Goal: Task Accomplishment & Management: Manage account settings

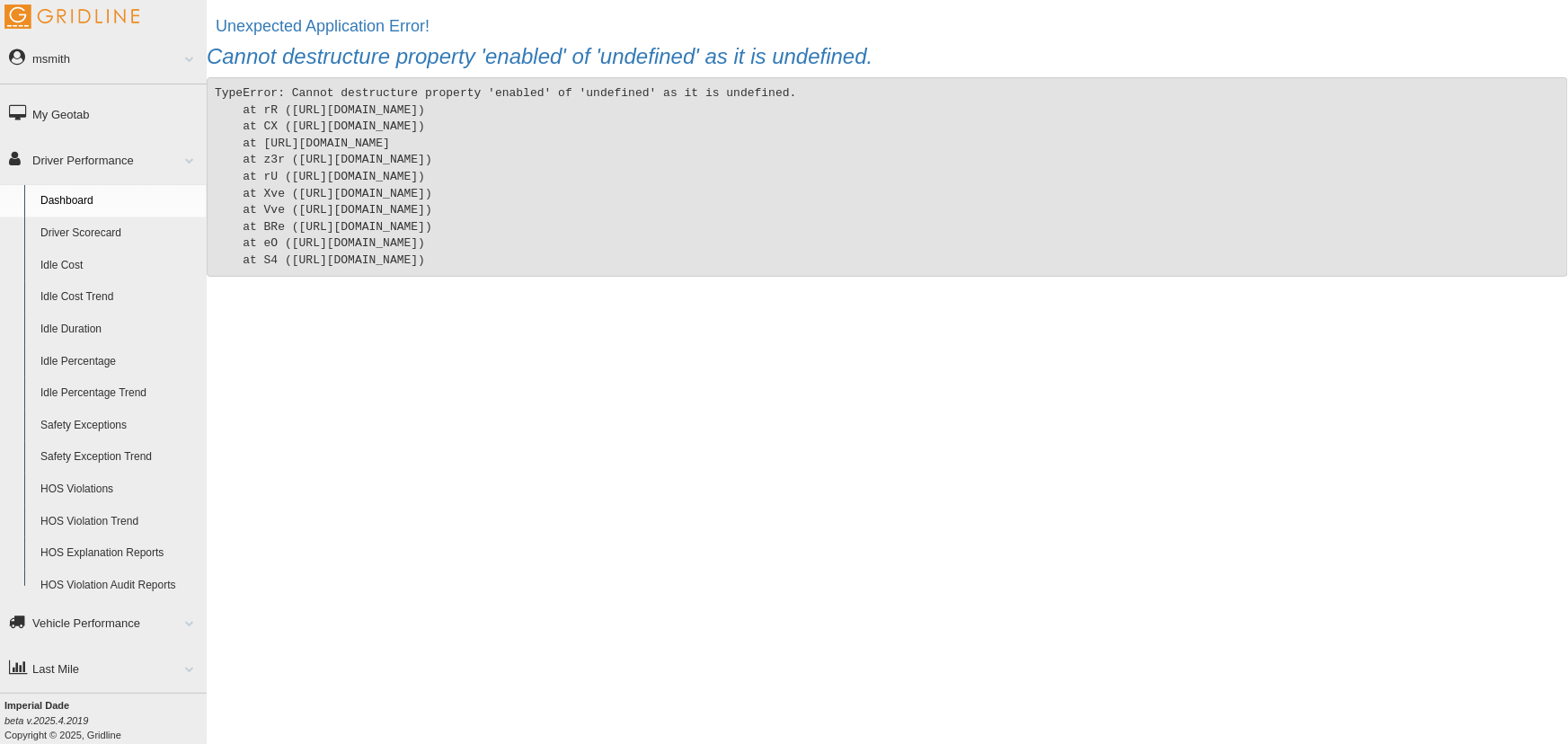
click at [87, 67] on link "msmith" at bounding box center [103, 58] width 207 height 41
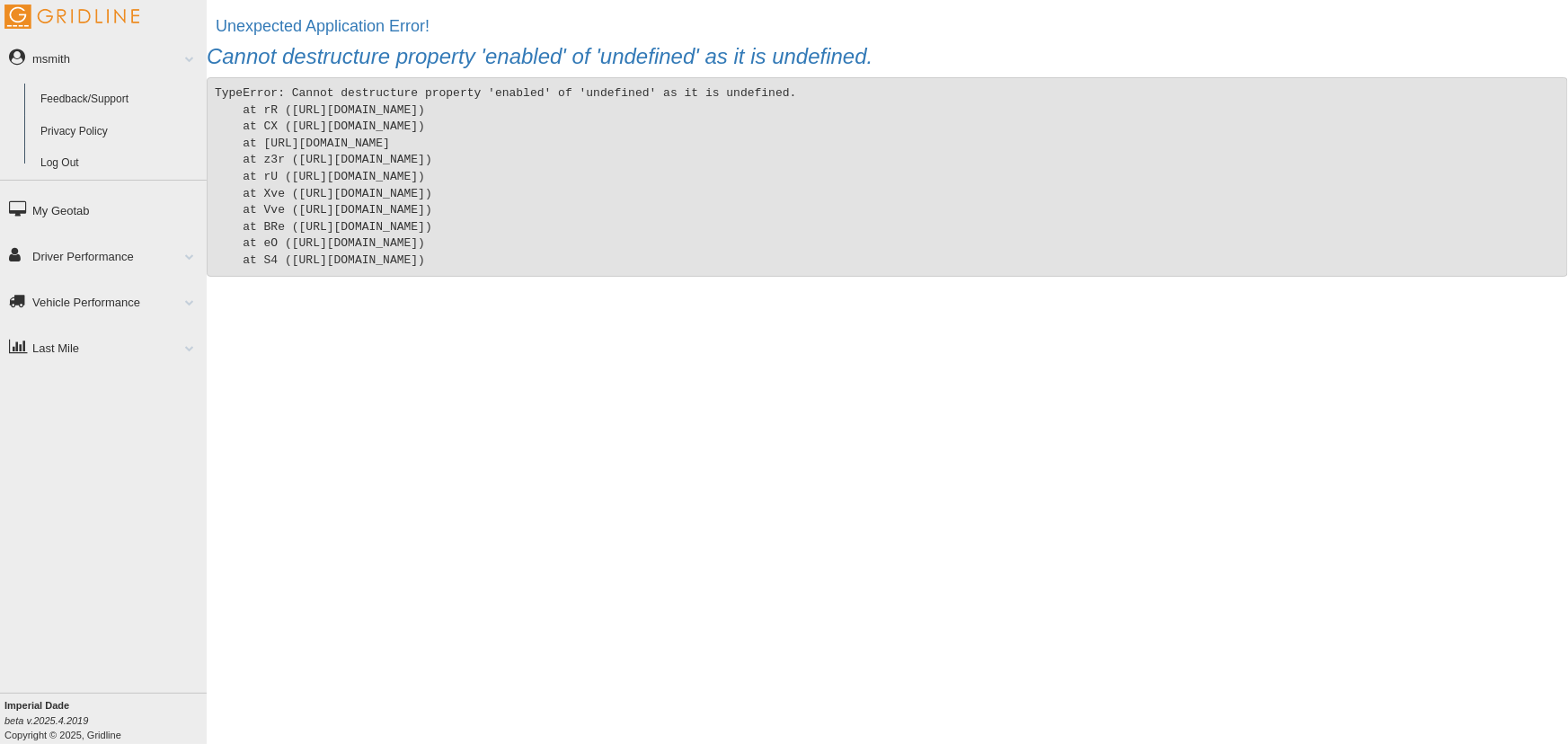
click at [79, 165] on link "Log Out" at bounding box center [119, 163] width 175 height 32
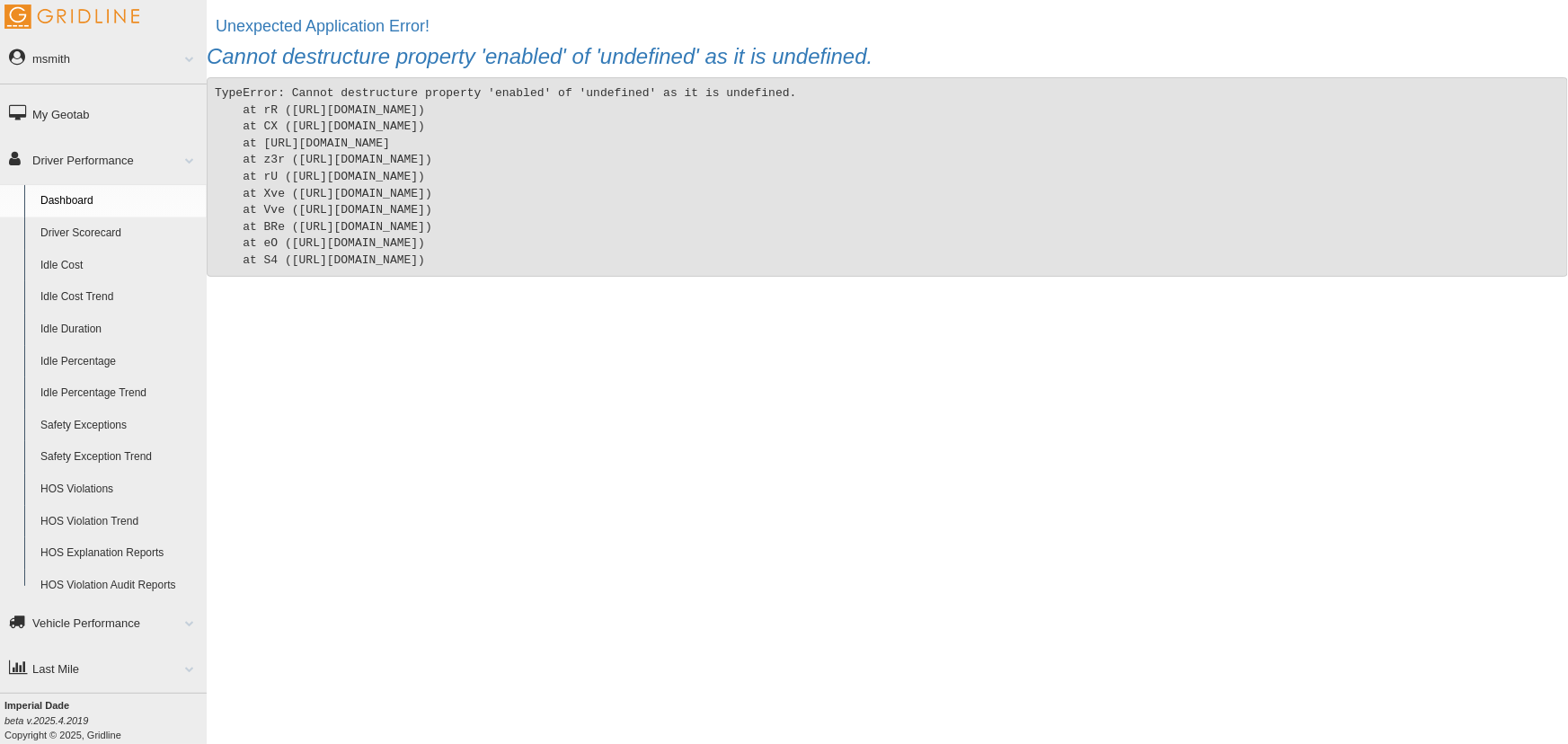
click at [93, 58] on link "msmith" at bounding box center [103, 58] width 207 height 41
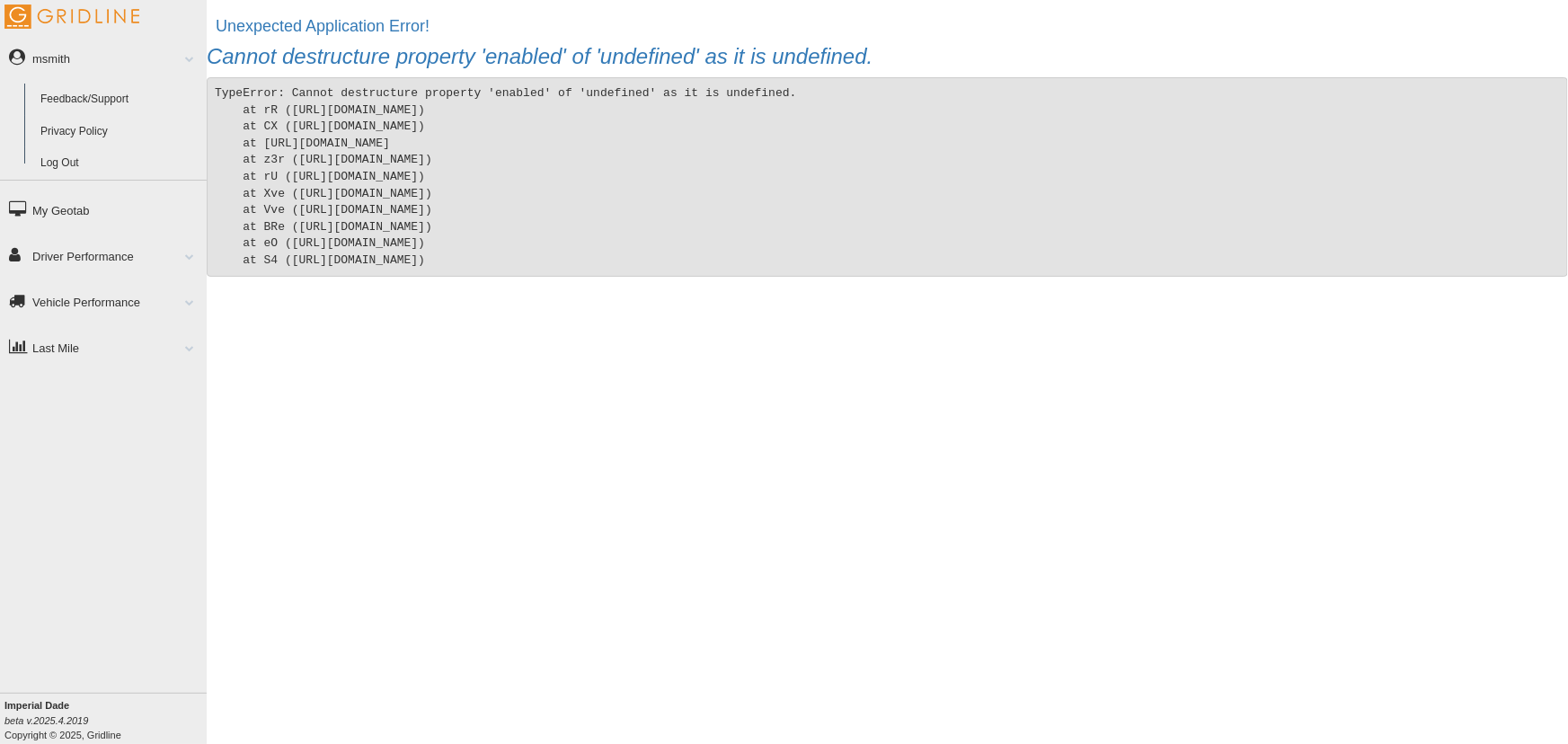
click at [83, 160] on link "Log Out" at bounding box center [119, 163] width 175 height 32
